Goal: Obtain resource: Download file/media

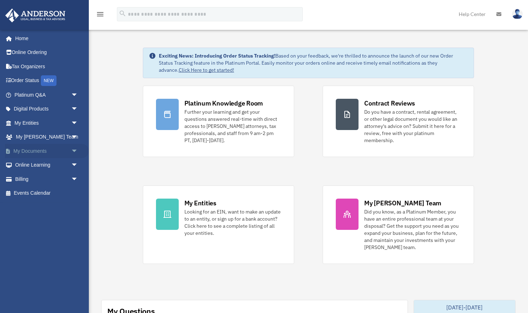
click at [77, 150] on span "arrow_drop_down" at bounding box center [78, 151] width 14 height 15
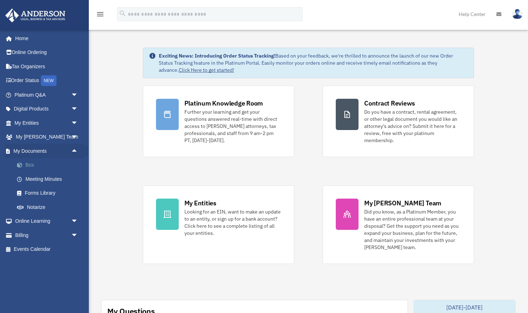
click at [34, 166] on link "Box" at bounding box center [49, 165] width 79 height 14
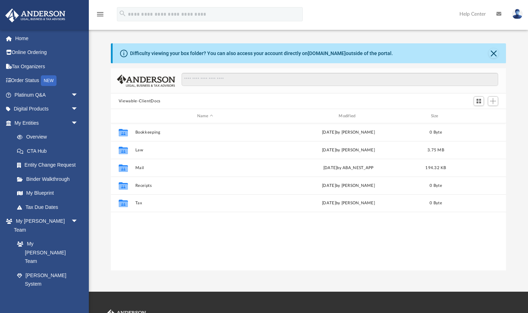
scroll to position [162, 395]
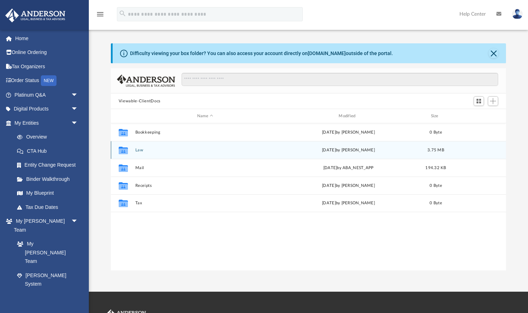
click at [126, 150] on icon "grid" at bounding box center [123, 151] width 9 height 6
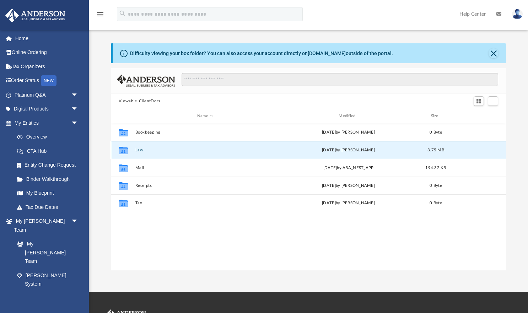
click at [126, 150] on icon "grid" at bounding box center [123, 151] width 9 height 6
click at [138, 150] on button "Law" at bounding box center [205, 150] width 140 height 5
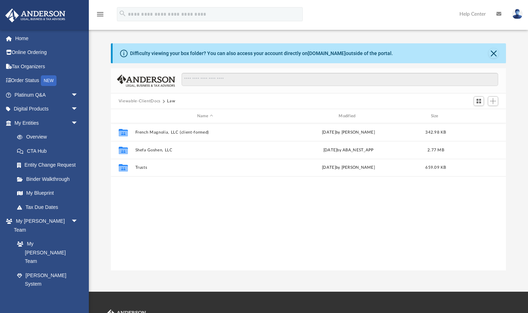
click at [181, 198] on div "Collaborated Folder French Magnolia, LLC (client-formed) Wed Jun 11 2025 by Jam…" at bounding box center [308, 196] width 395 height 147
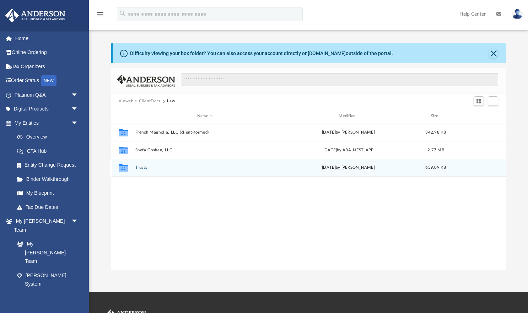
click at [141, 167] on button "Trusts" at bounding box center [205, 167] width 140 height 5
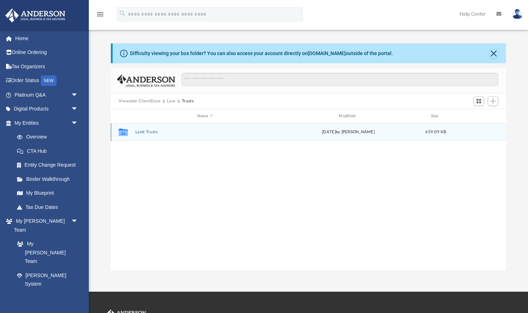
click at [150, 132] on button "Land Trusts" at bounding box center [205, 132] width 140 height 5
click at [150, 132] on button "Land Trust - Beulah Trust" at bounding box center [205, 132] width 140 height 5
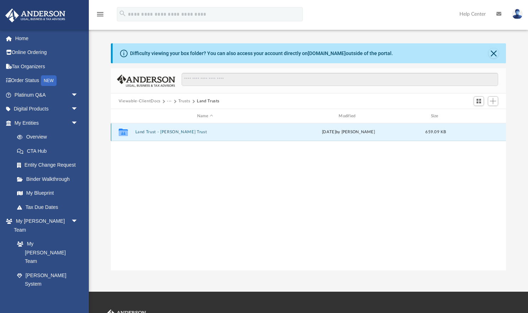
click at [150, 132] on button "Land Trust - Beulah Trust" at bounding box center [205, 132] width 140 height 5
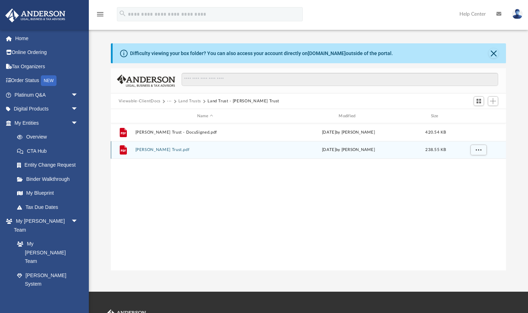
click at [154, 149] on button "Beulah Trust.pdf" at bounding box center [205, 149] width 140 height 5
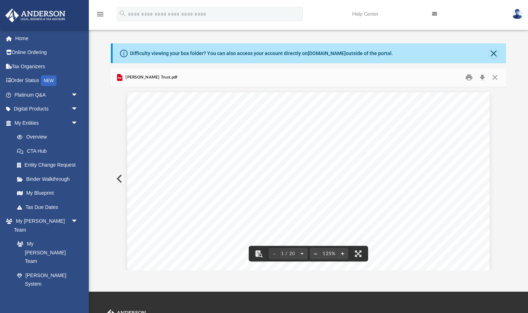
scroll to position [0, 0]
click at [494, 78] on button "Close" at bounding box center [494, 77] width 13 height 11
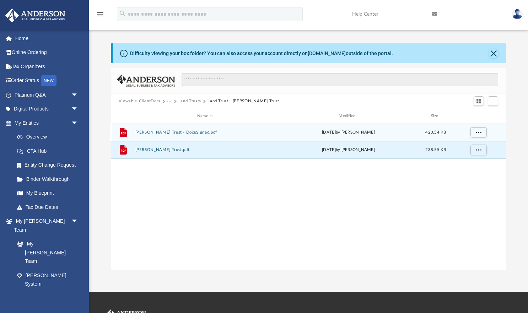
click at [171, 131] on button "Beulah Trust - DocuSigned.pdf" at bounding box center [205, 132] width 140 height 5
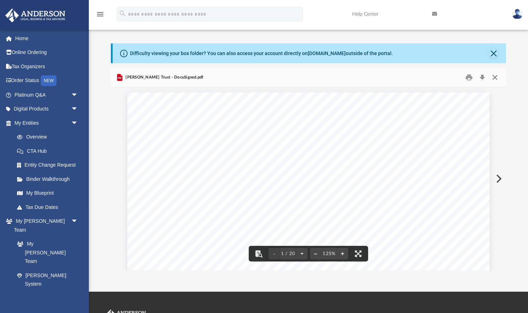
click at [495, 76] on button "Close" at bounding box center [494, 77] width 13 height 11
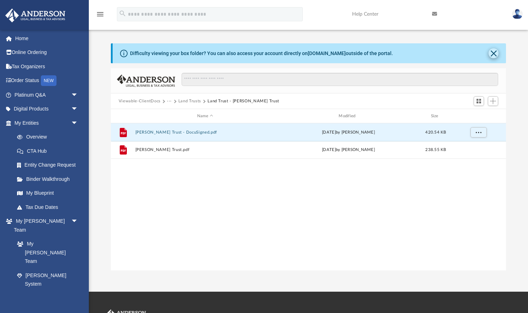
click at [494, 54] on button "Close" at bounding box center [493, 53] width 10 height 10
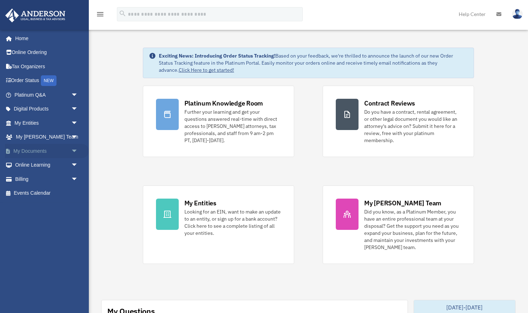
click at [65, 147] on link "My Documents arrow_drop_down" at bounding box center [47, 151] width 84 height 14
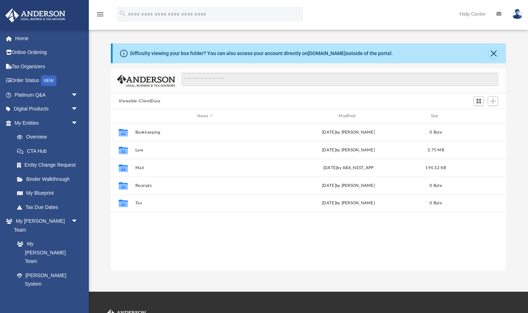
scroll to position [0, 0]
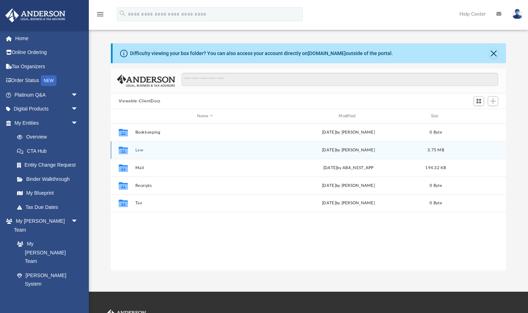
click at [140, 151] on button "Law" at bounding box center [205, 150] width 140 height 5
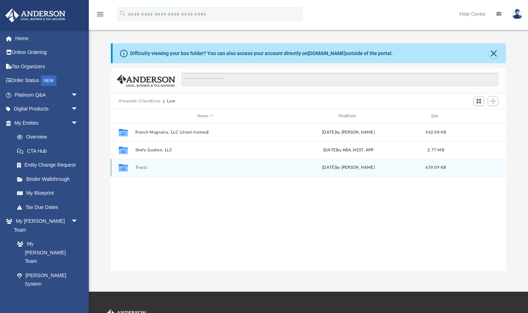
click at [143, 169] on button "Trusts" at bounding box center [205, 167] width 140 height 5
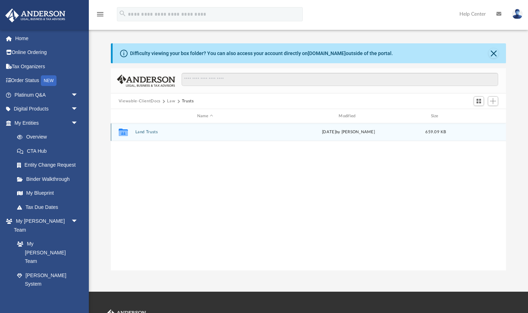
click at [152, 131] on button "Land Trusts" at bounding box center [205, 132] width 140 height 5
click at [178, 132] on button "Land Trust - Beulah Trust" at bounding box center [205, 132] width 140 height 5
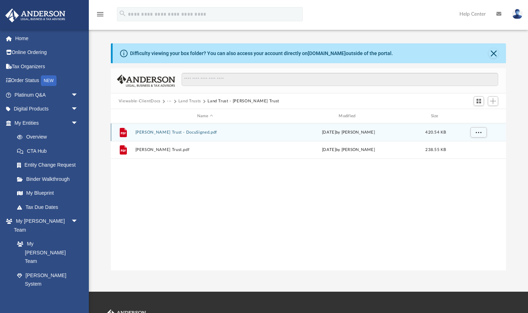
scroll to position [0, 0]
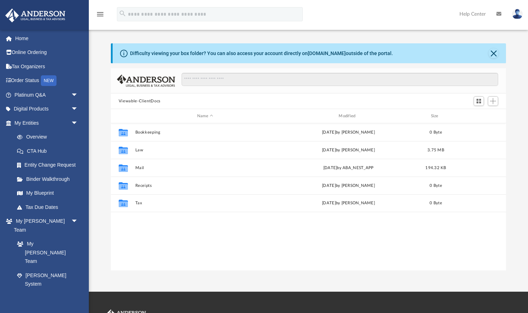
scroll to position [162, 395]
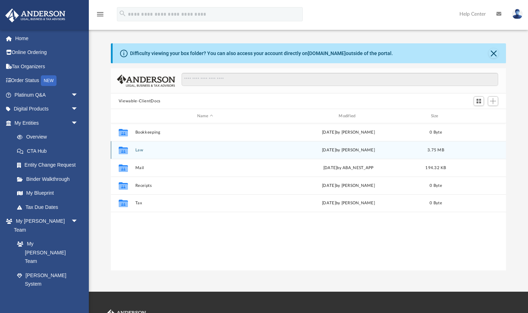
click at [140, 151] on button "Law" at bounding box center [205, 150] width 140 height 5
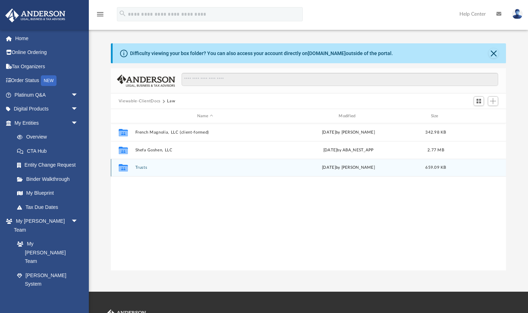
click at [146, 168] on button "Trusts" at bounding box center [205, 167] width 140 height 5
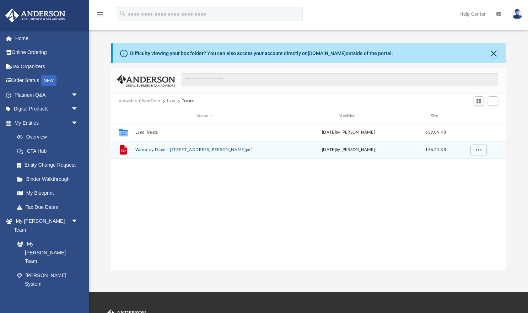
click at [183, 150] on button "Warranty Deed - [STREET_ADDRESS][PERSON_NAME]pdf" at bounding box center [205, 149] width 140 height 5
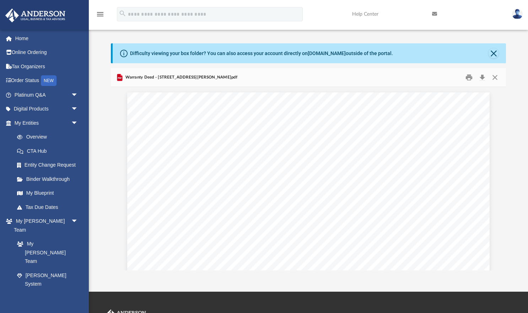
scroll to position [0, 0]
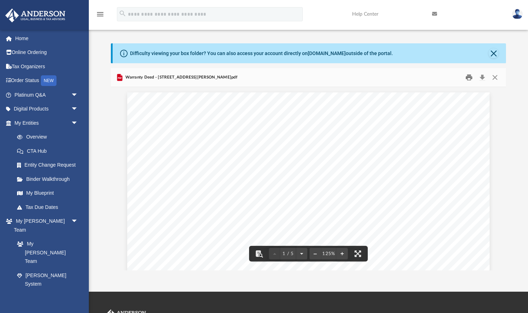
click at [469, 77] on button "Print" at bounding box center [469, 77] width 14 height 11
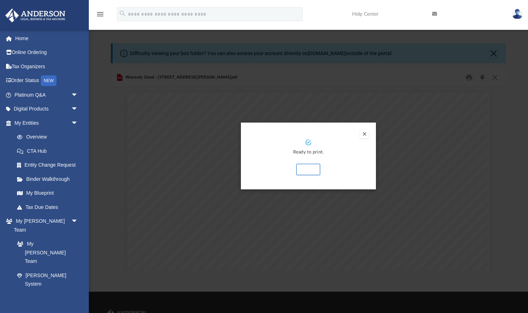
click at [513, 84] on div "Preview" at bounding box center [264, 156] width 528 height 313
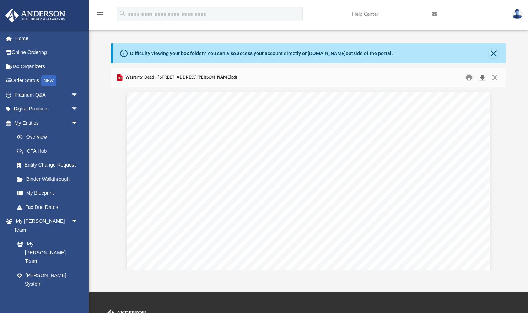
click at [483, 76] on button "Download" at bounding box center [481, 77] width 13 height 11
